Goal: Task Accomplishment & Management: Use online tool/utility

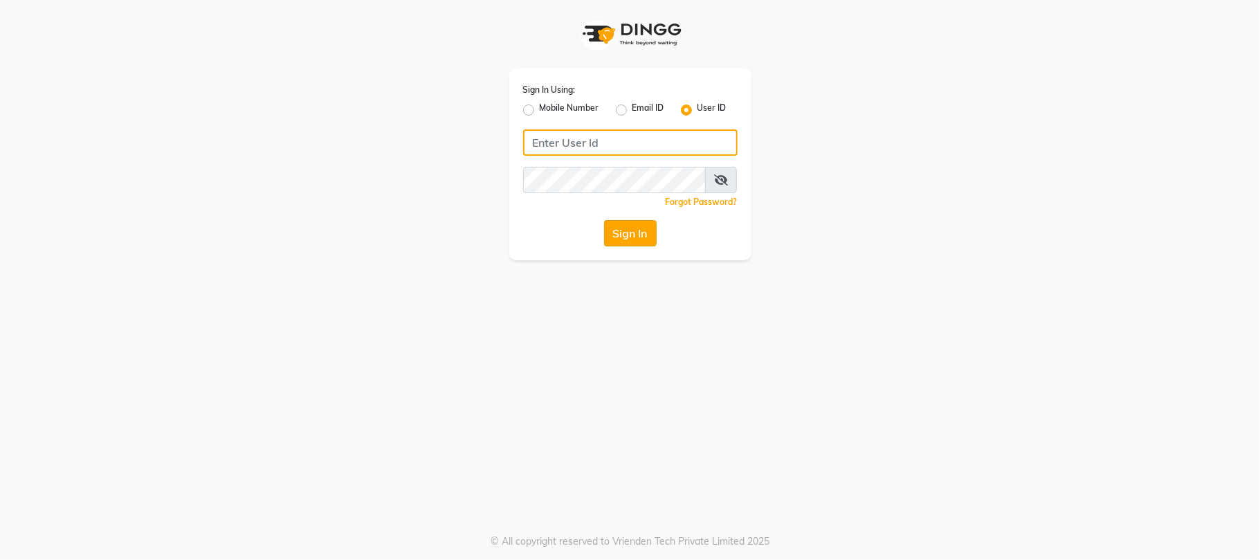
type input "sn"
click at [627, 227] on button "Sign In" at bounding box center [630, 233] width 53 height 26
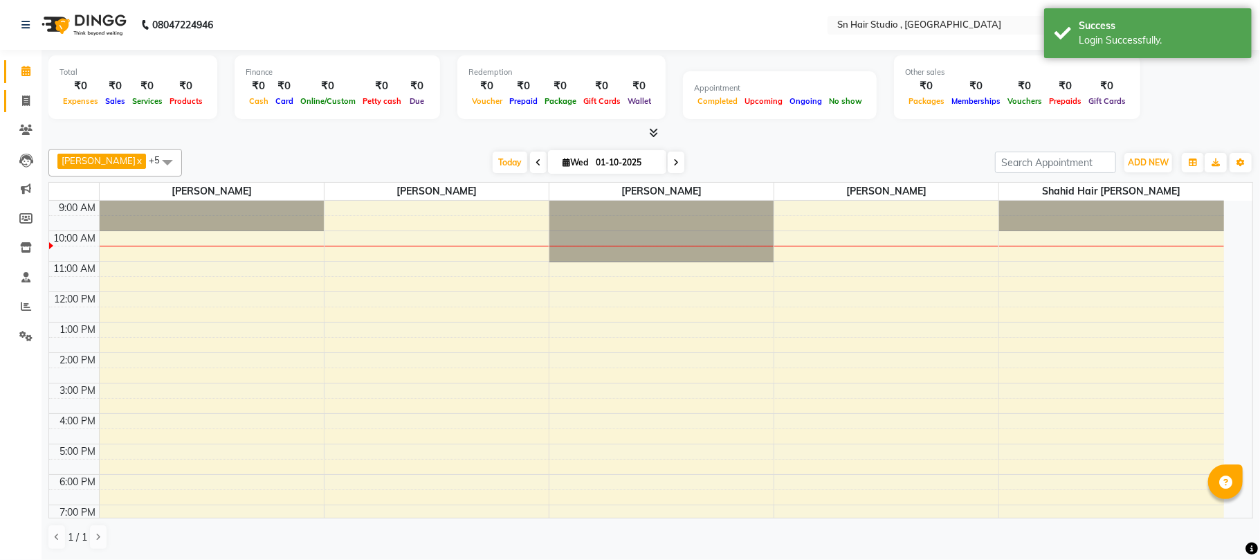
select select "en"
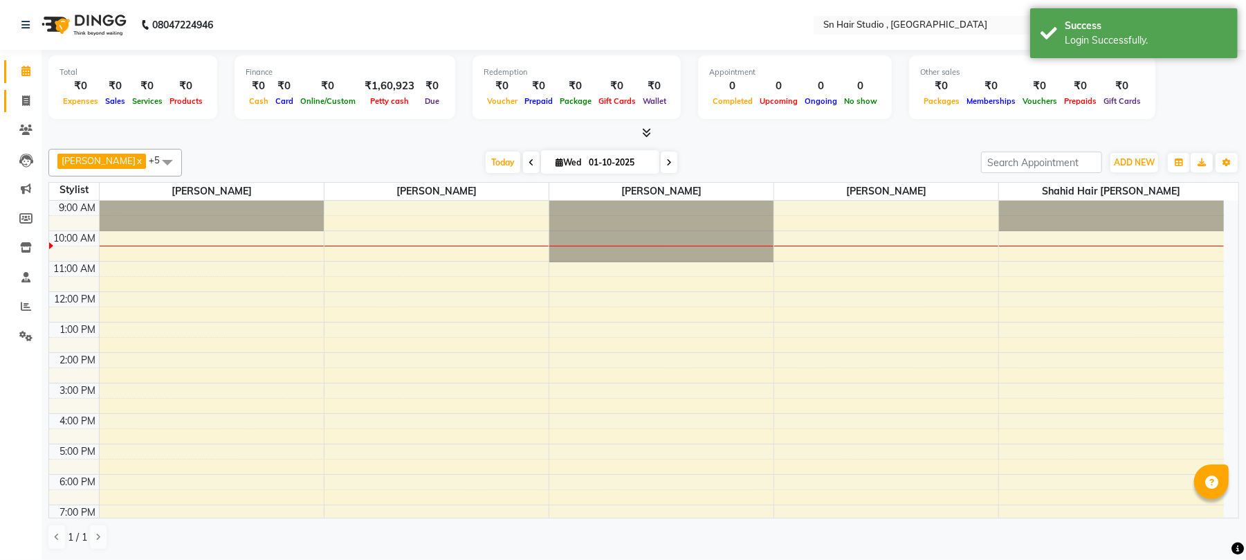
click at [24, 109] on link "Invoice" at bounding box center [20, 101] width 33 height 23
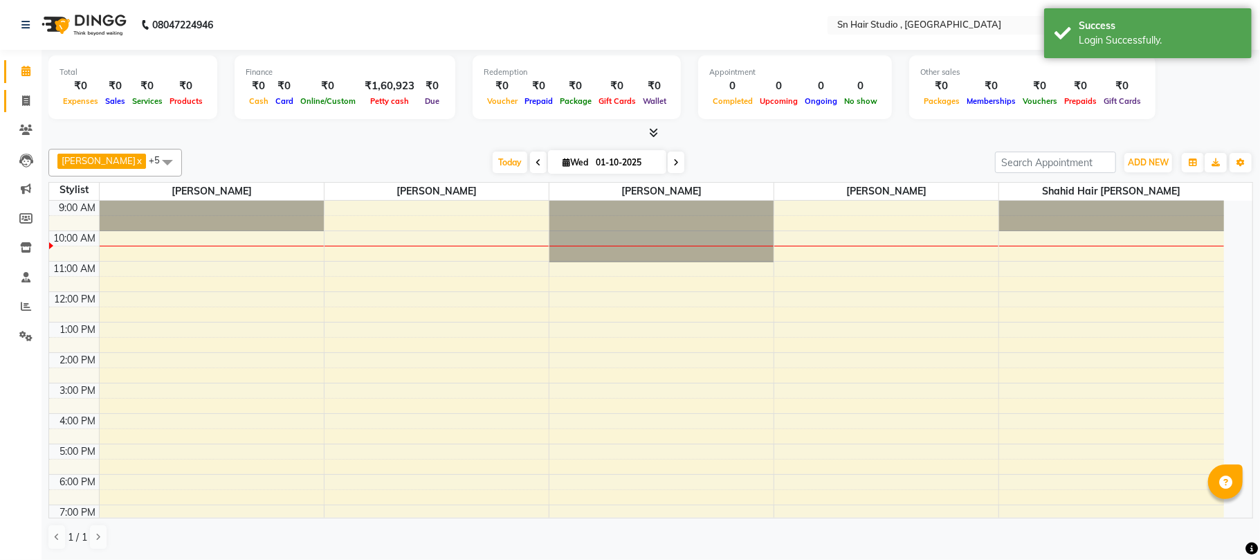
select select "6415"
select select "service"
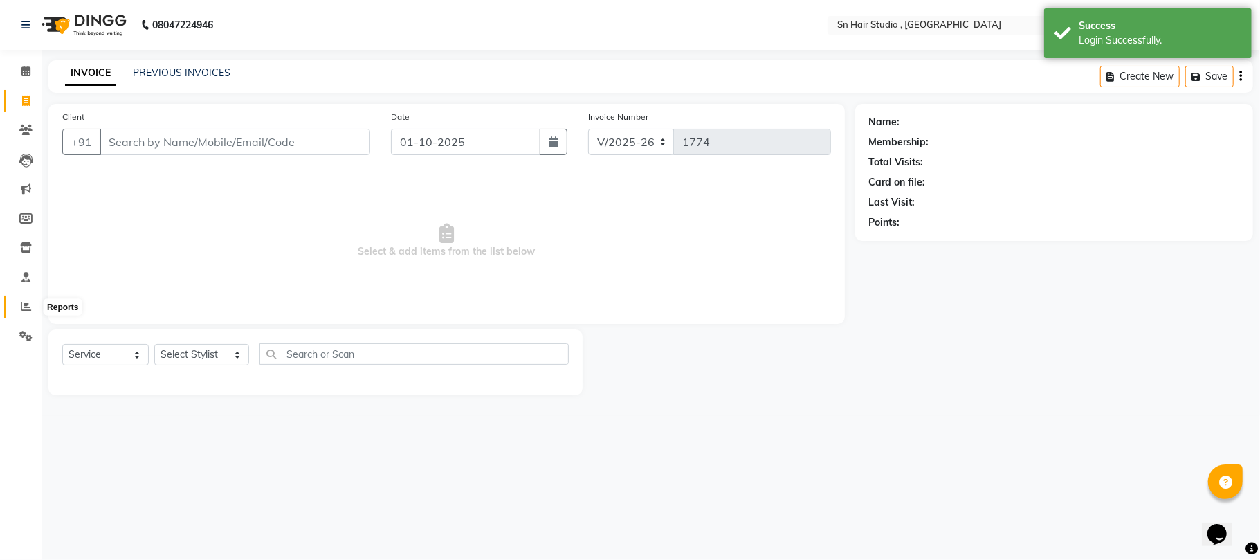
click at [19, 311] on span at bounding box center [26, 307] width 24 height 16
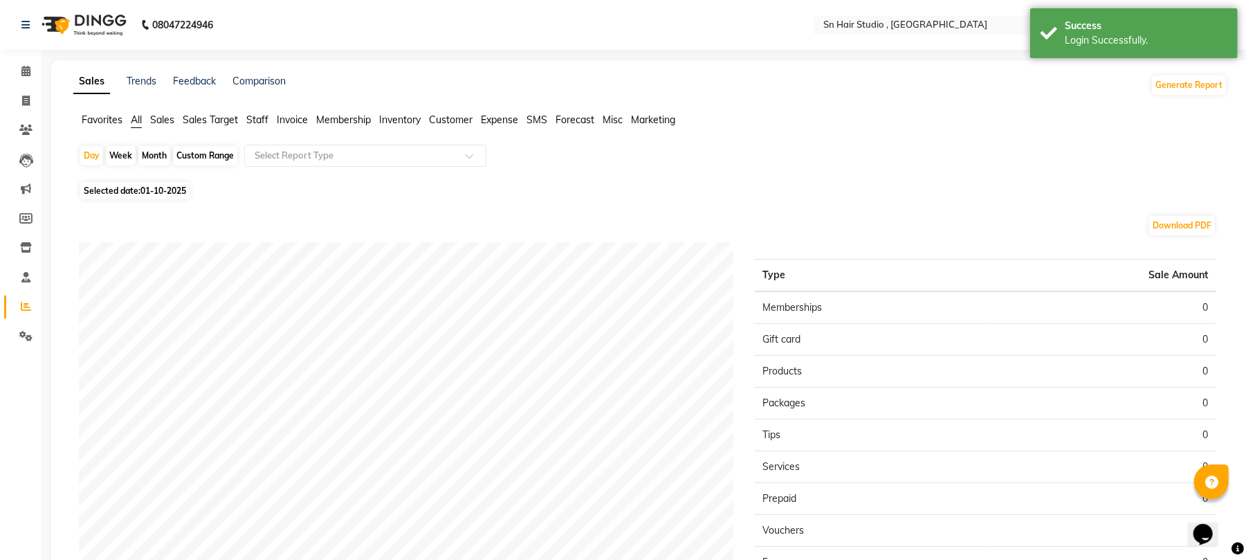
click at [261, 117] on span "Staff" at bounding box center [257, 119] width 22 height 12
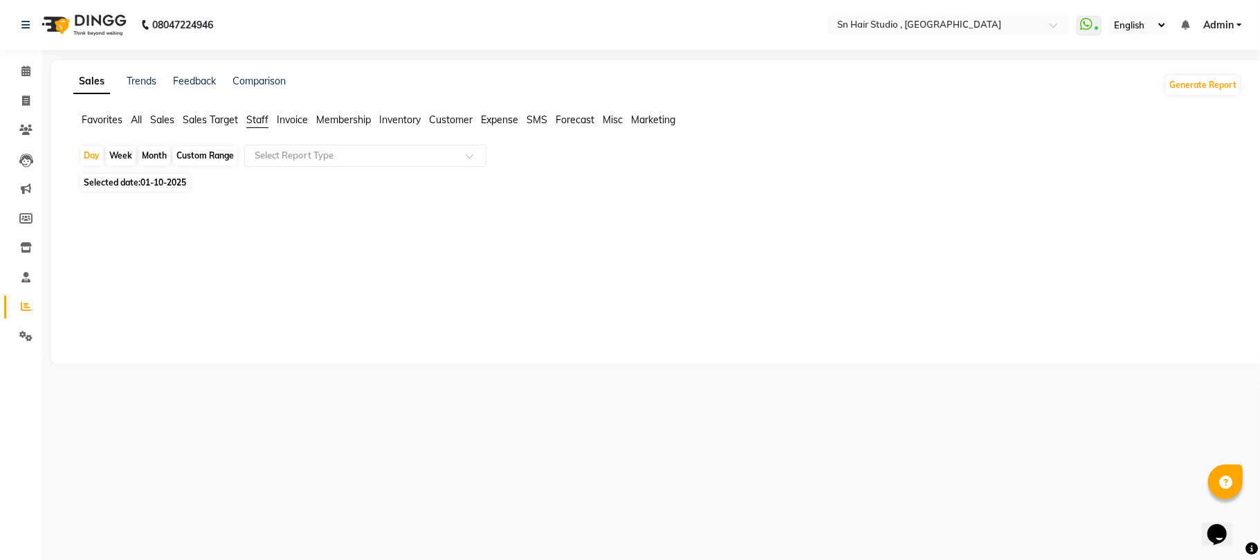
click at [155, 155] on div "Month" at bounding box center [154, 155] width 32 height 19
select select "10"
select select "2025"
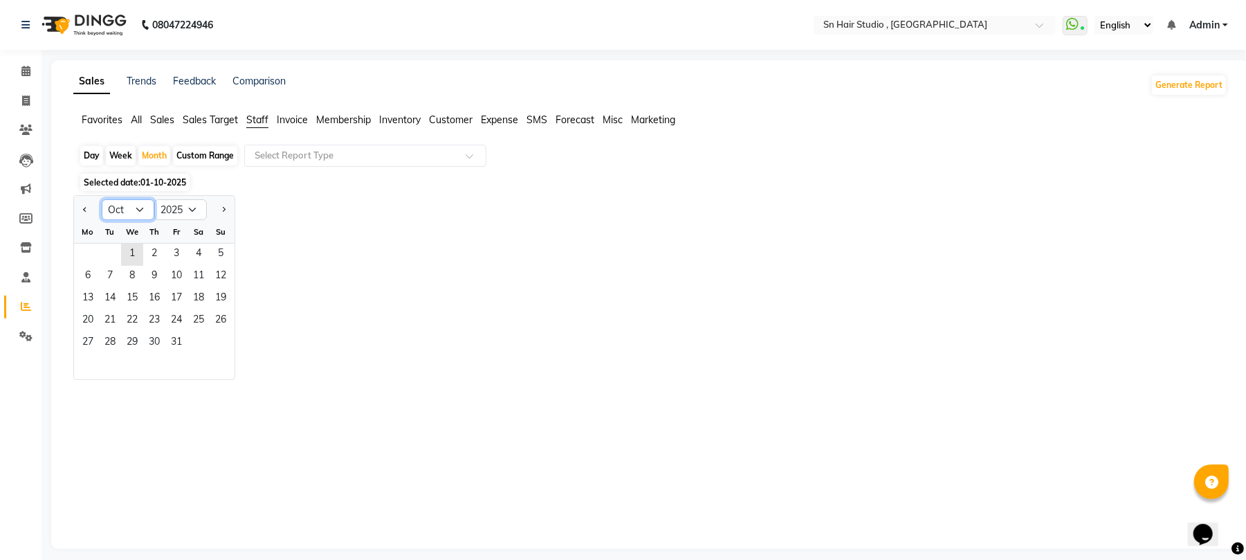
click at [122, 209] on select "Jan Feb Mar Apr May Jun [DATE] Aug Sep Oct Nov Dec" at bounding box center [128, 209] width 53 height 21
select select "9"
click at [102, 200] on select "Jan Feb Mar Apr May Jun [DATE] Aug Sep Oct Nov Dec" at bounding box center [128, 209] width 53 height 21
click at [136, 209] on select "Jan Feb Mar Apr May Jun [DATE] Aug Sep Oct Nov Dec" at bounding box center [128, 209] width 53 height 21
click at [216, 354] on div "29 30" at bounding box center [154, 343] width 160 height 22
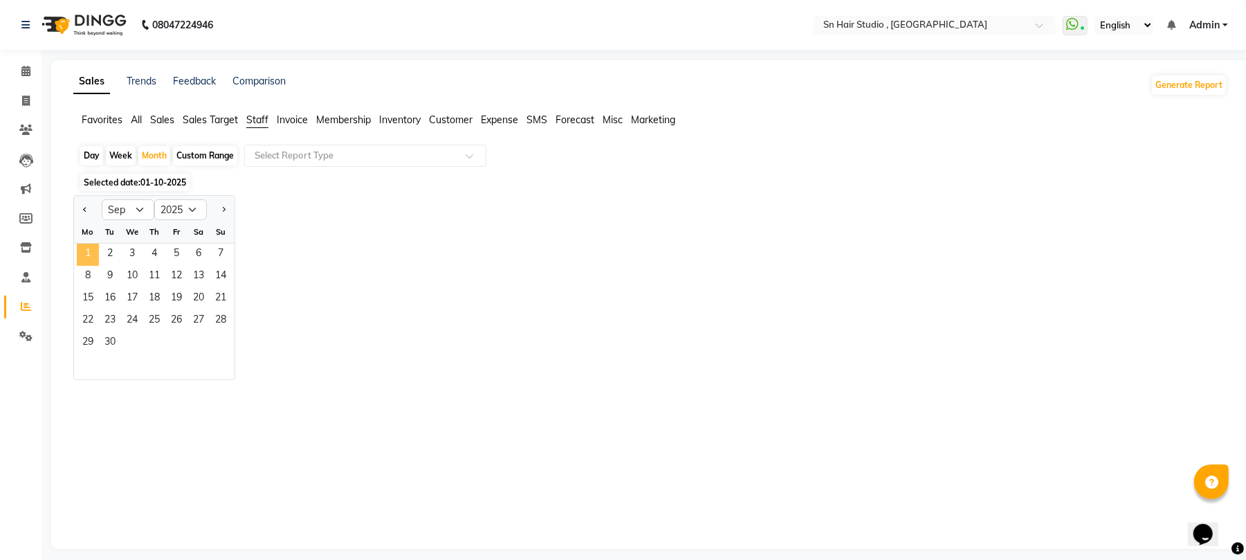
click at [90, 253] on span "1" at bounding box center [88, 254] width 22 height 22
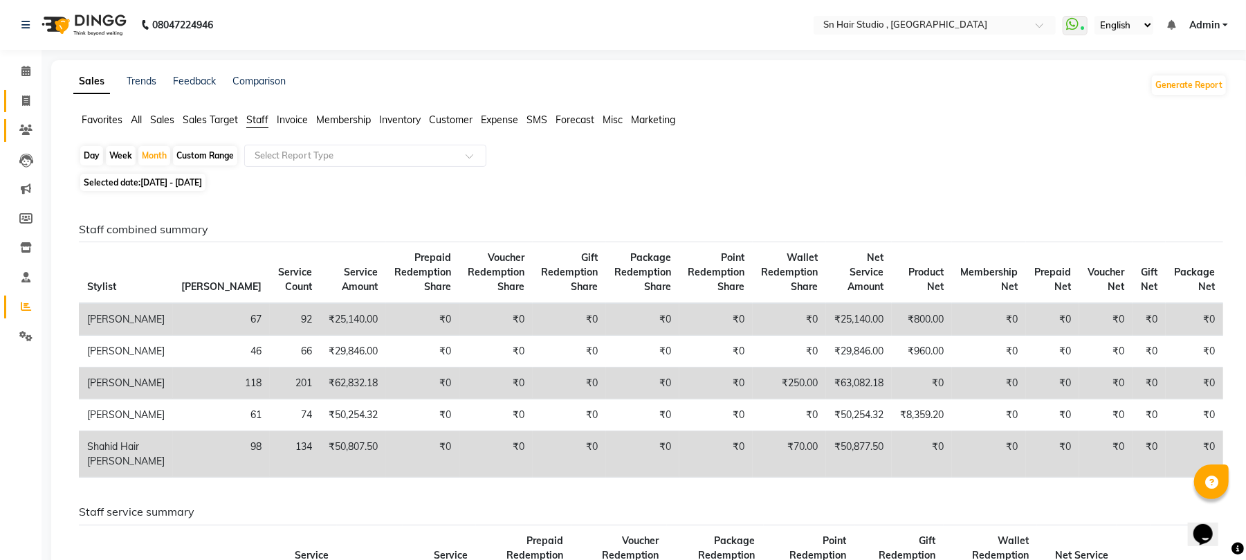
drag, startPoint x: 17, startPoint y: 119, endPoint x: 25, endPoint y: 101, distance: 19.8
click at [17, 119] on link "Clients" at bounding box center [20, 130] width 33 height 23
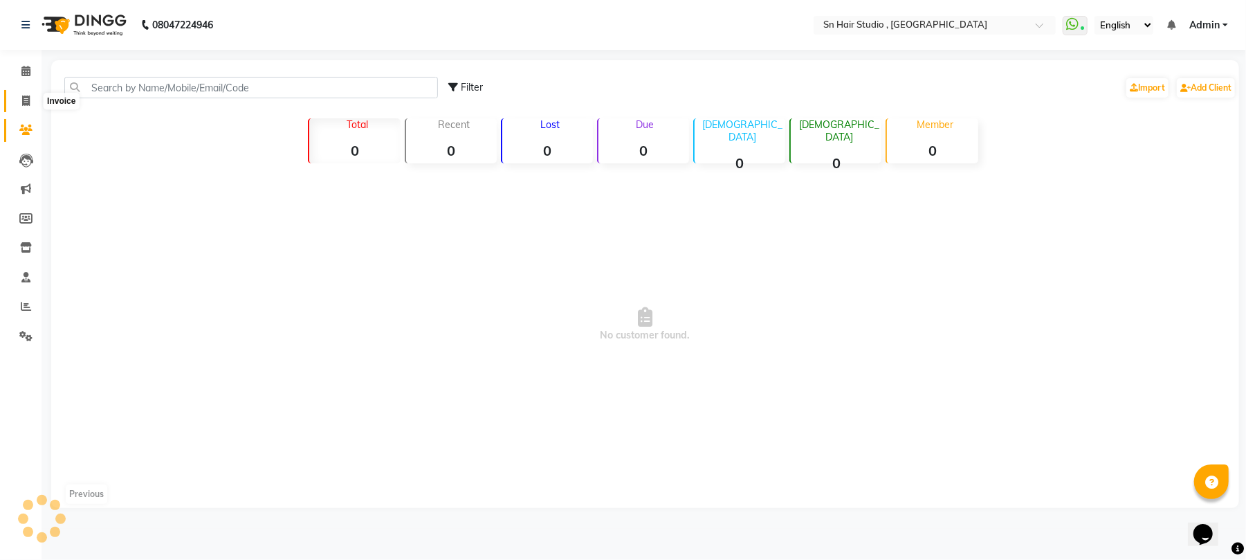
click at [25, 101] on icon at bounding box center [26, 100] width 8 height 10
select select "service"
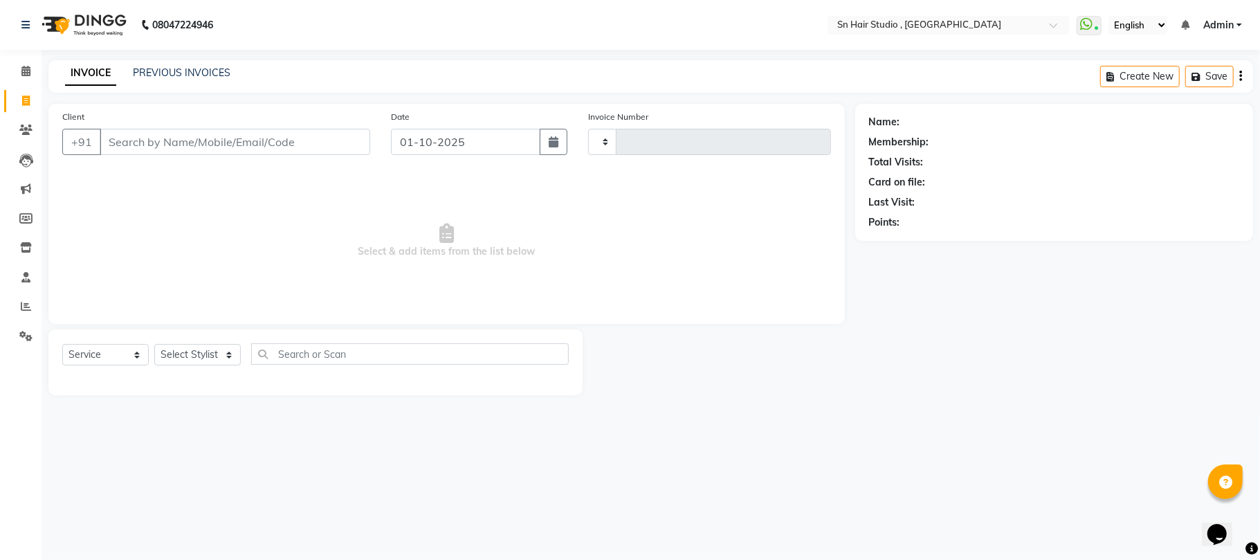
type input "1774"
select select "6415"
